Goal: Transaction & Acquisition: Purchase product/service

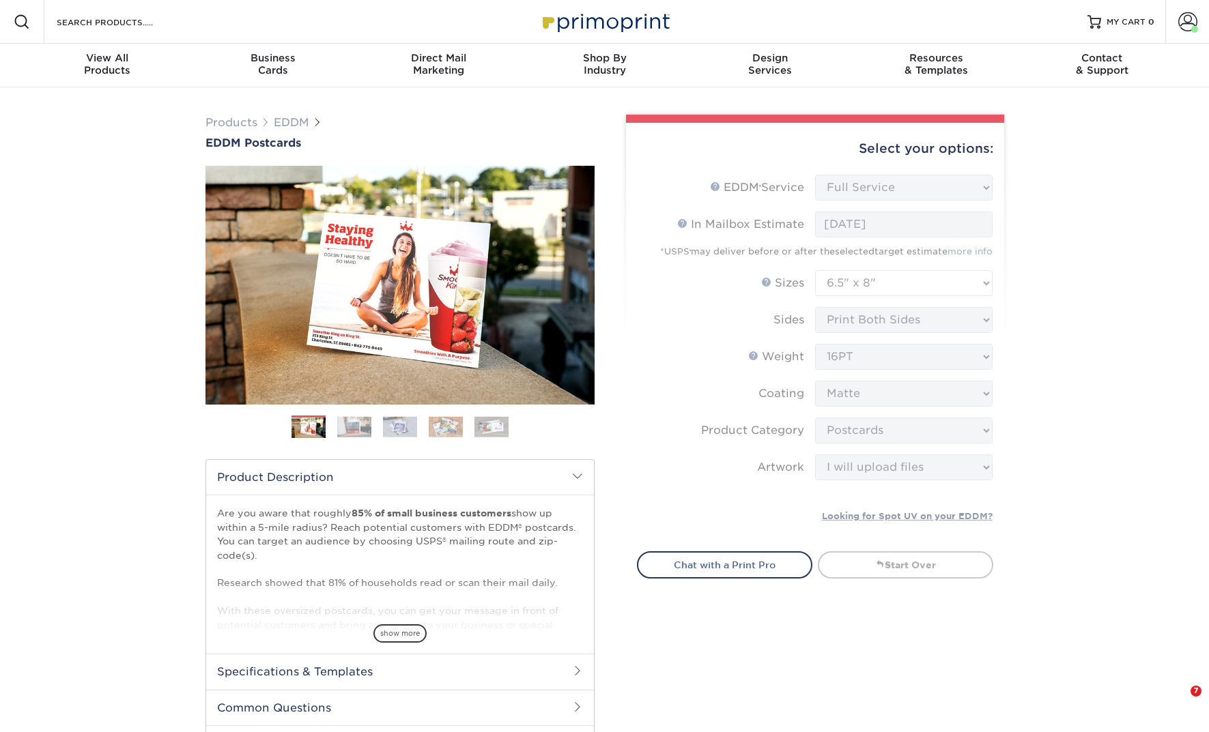
select select "full_service"
select select "6.50x8.00"
select select "9b7272e0-d6c8-4c3c-8e97-d3a1bcdab858"
select select "upload"
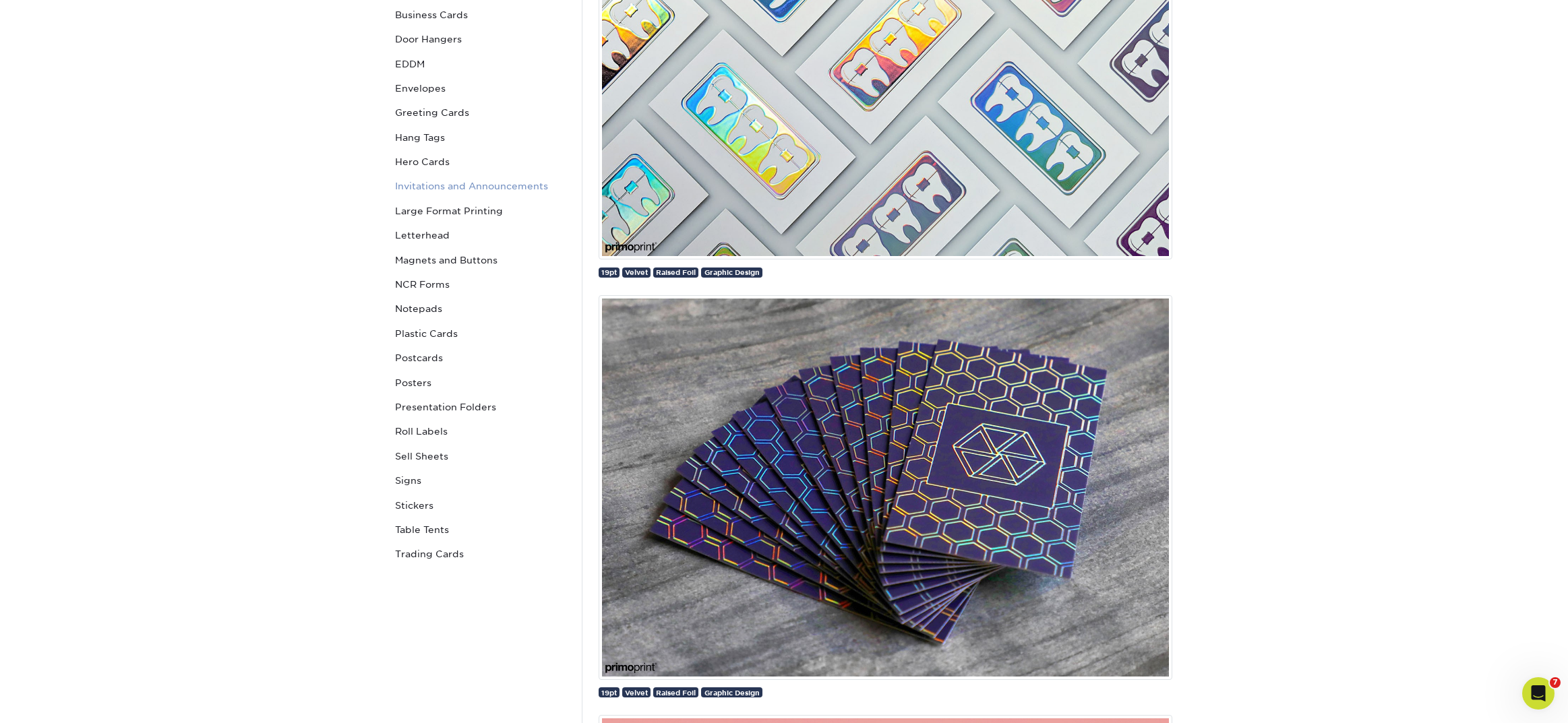
scroll to position [355, 0]
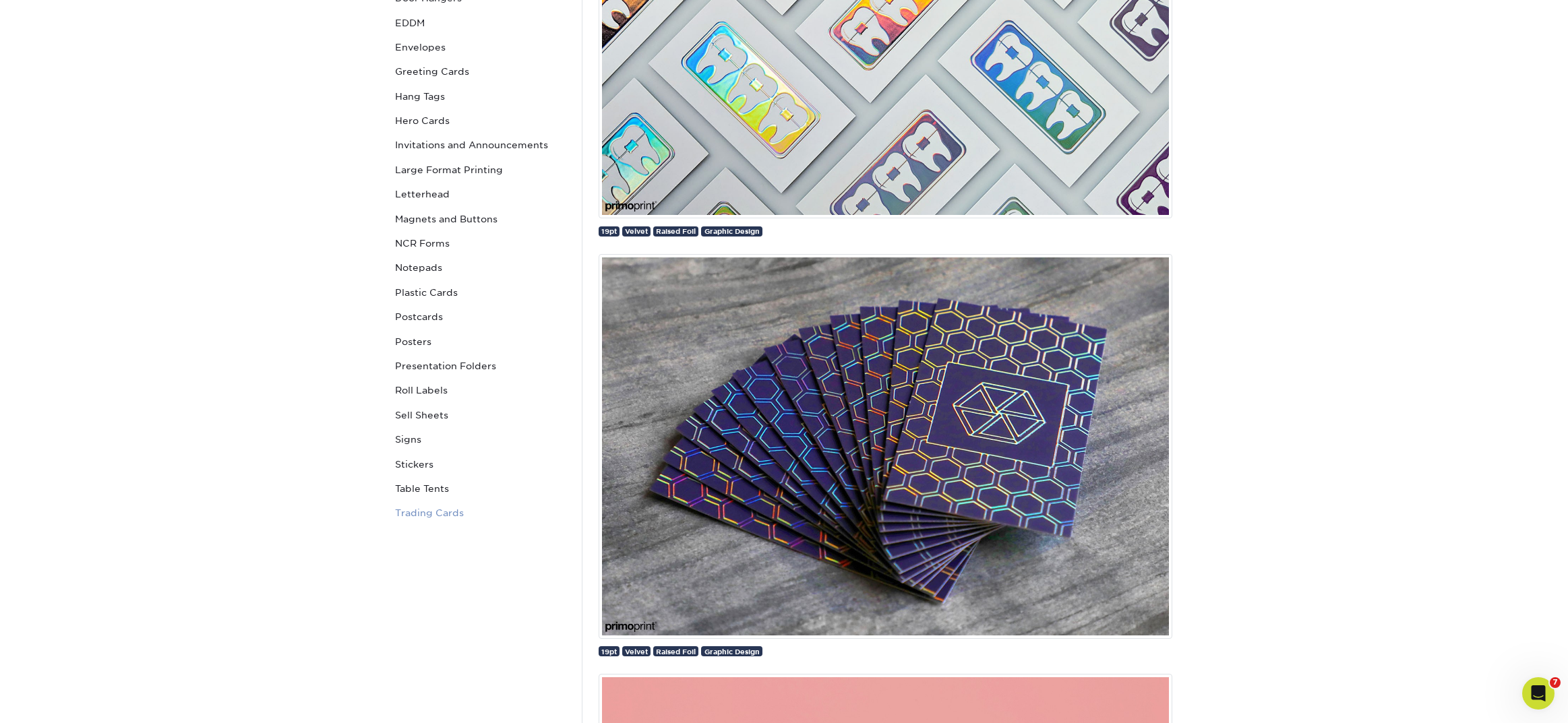
click at [400, 510] on link "Trading Cards" at bounding box center [481, 513] width 182 height 25
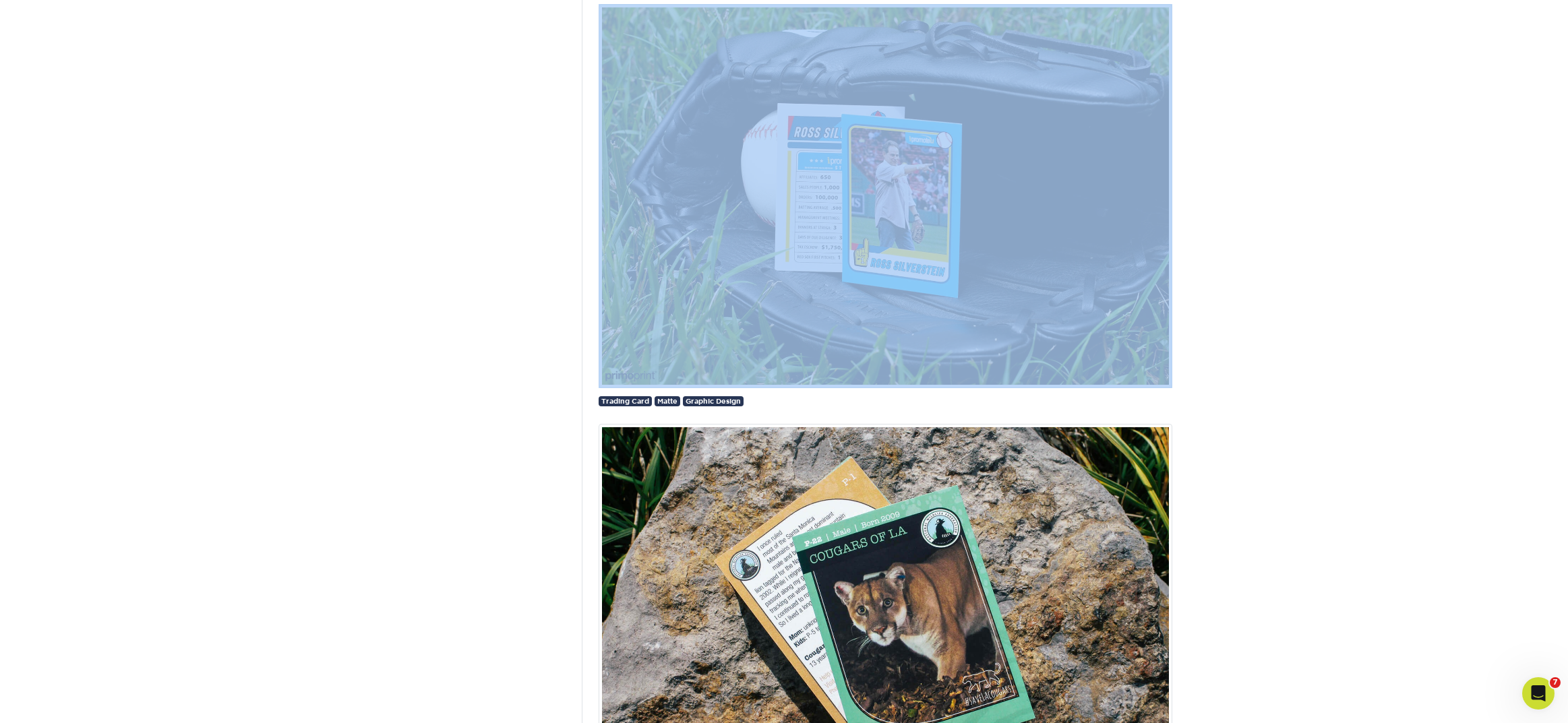
scroll to position [1462, 0]
